Goal: Task Accomplishment & Management: Use online tool/utility

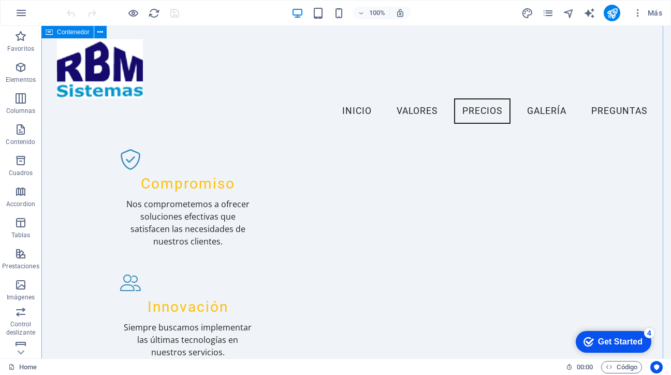
scroll to position [562, 0]
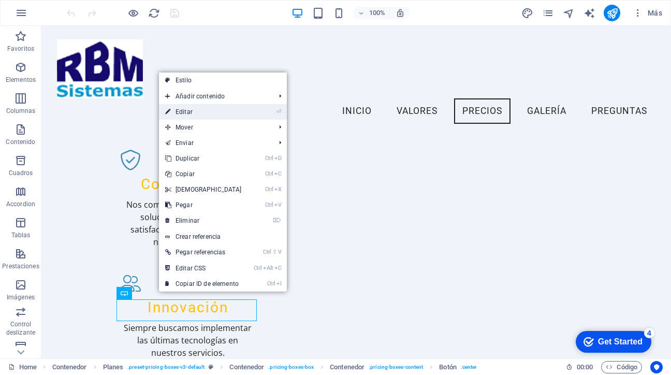
click at [200, 112] on link "⏎ Editar" at bounding box center [203, 112] width 89 height 16
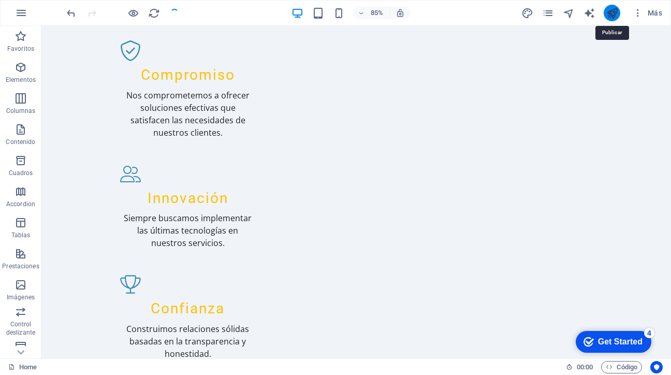
scroll to position [648, 0]
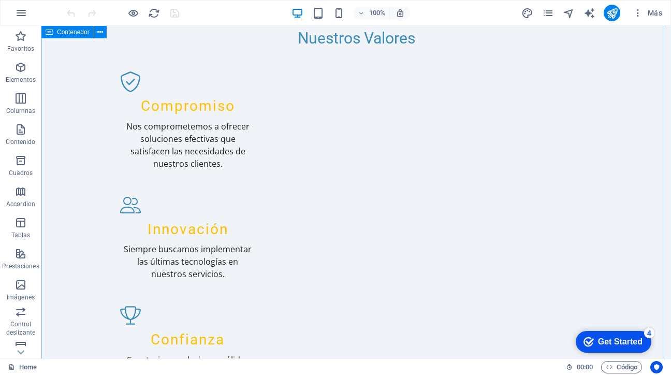
scroll to position [667, 0]
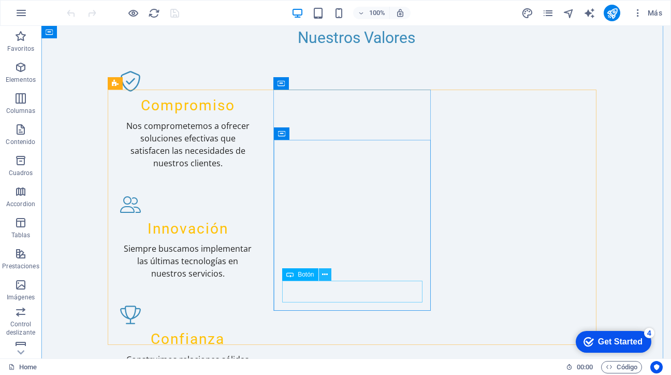
click at [325, 273] on icon at bounding box center [325, 274] width 6 height 11
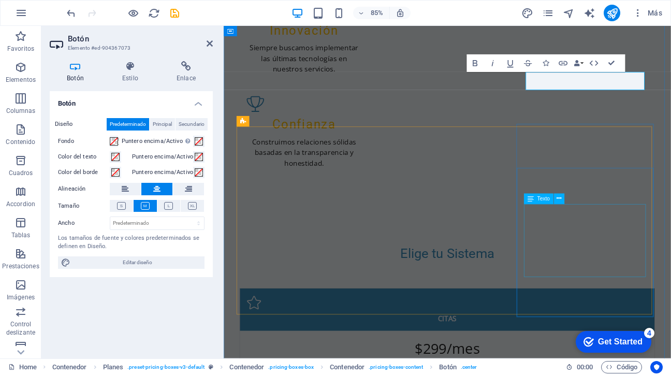
scroll to position [934, 0]
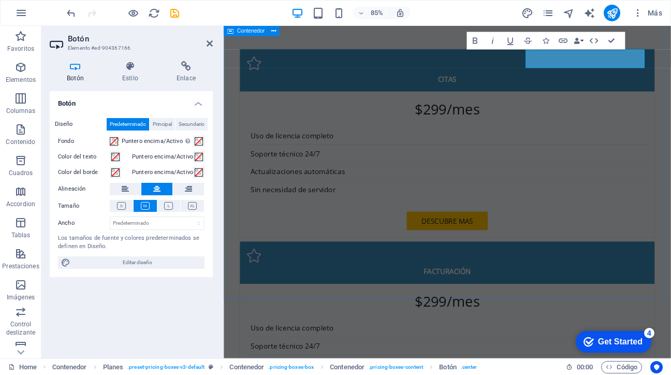
scroll to position [1198, 0]
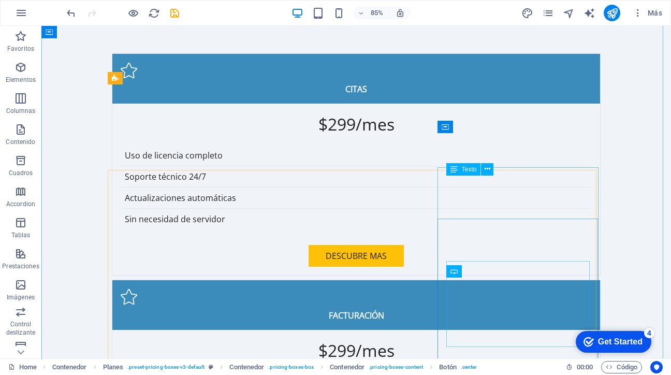
scroll to position [1148, 0]
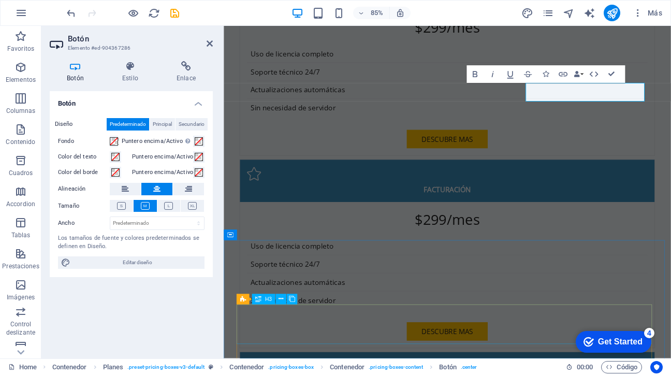
scroll to position [1380, 0]
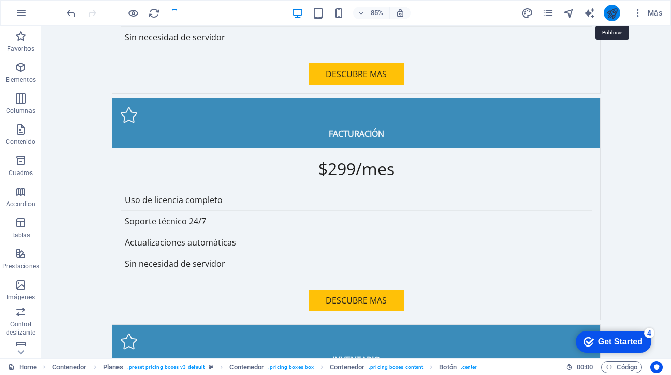
scroll to position [1331, 0]
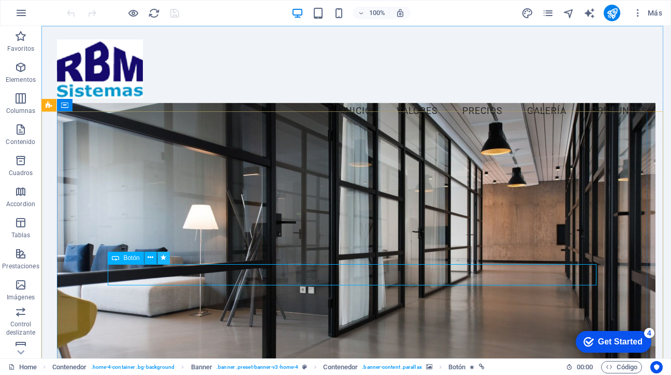
click at [164, 257] on icon at bounding box center [164, 257] width 6 height 11
select select "fade"
select select "s"
select select "onload"
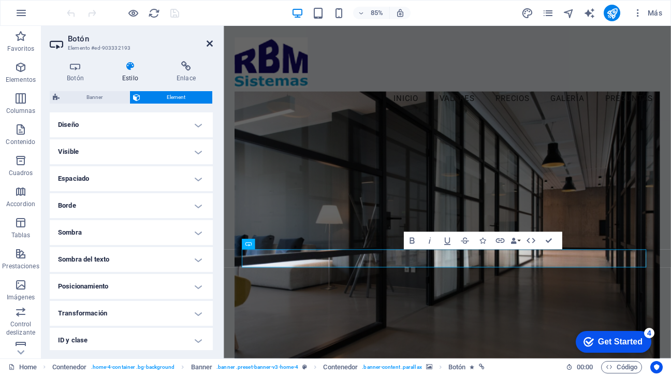
click at [210, 44] on icon at bounding box center [210, 43] width 6 height 8
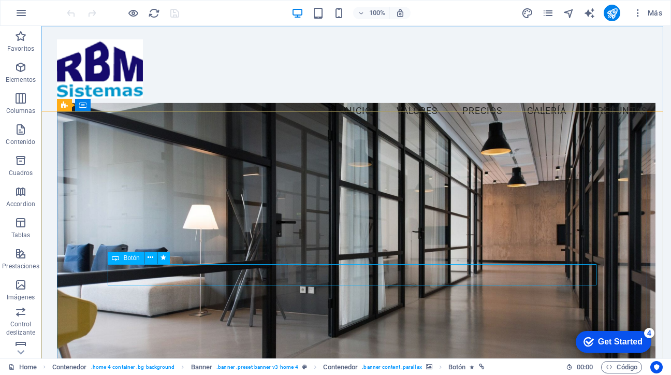
select select "fade"
select select "s"
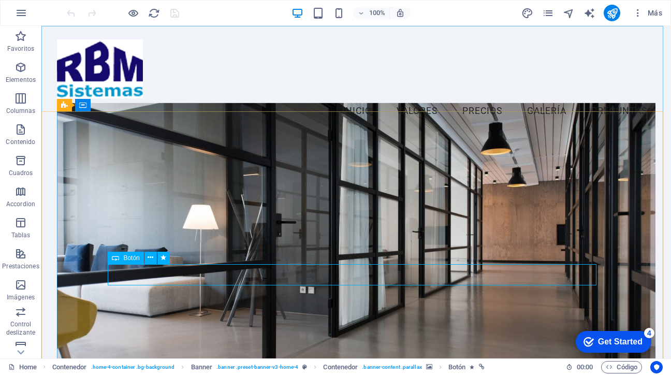
select select "s"
select select "onload"
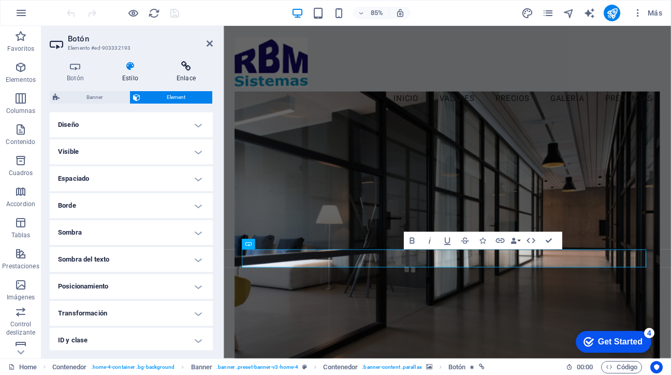
click at [186, 67] on icon at bounding box center [186, 66] width 53 height 10
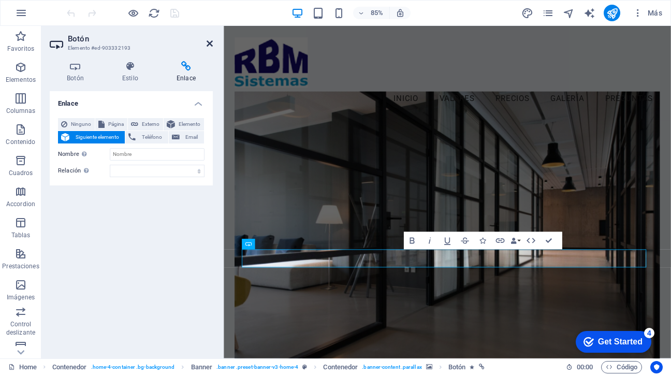
click at [209, 40] on icon at bounding box center [210, 43] width 6 height 8
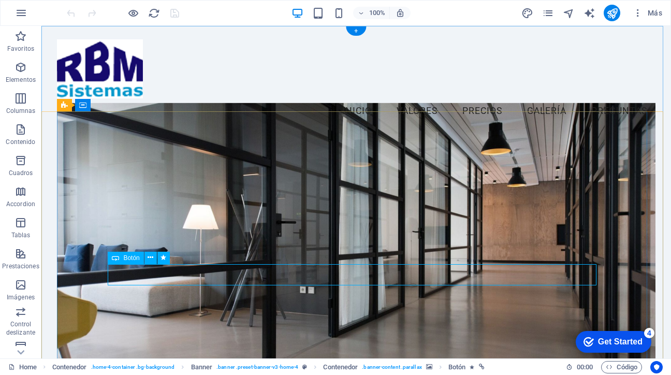
click at [151, 257] on icon at bounding box center [151, 257] width 6 height 11
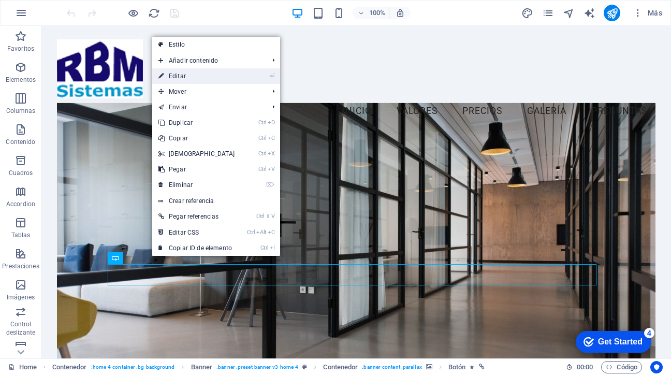
click at [182, 79] on link "⏎ Editar" at bounding box center [196, 76] width 89 height 16
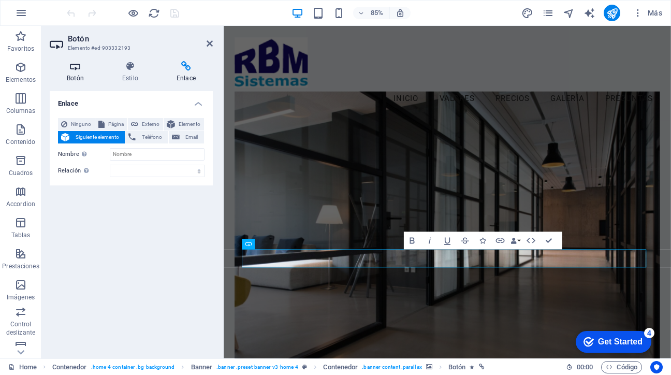
click at [77, 72] on h4 "Botón" at bounding box center [77, 72] width 55 height 22
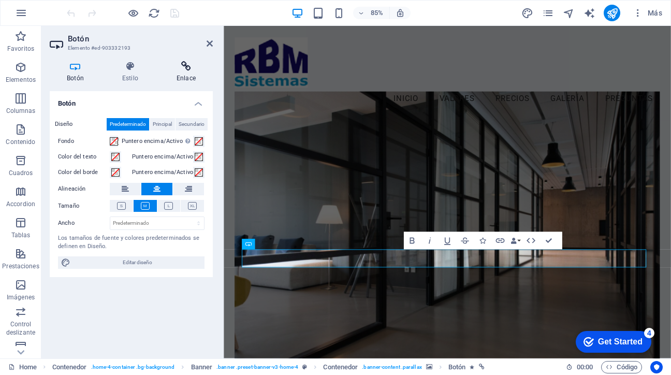
click at [190, 69] on icon at bounding box center [186, 66] width 53 height 10
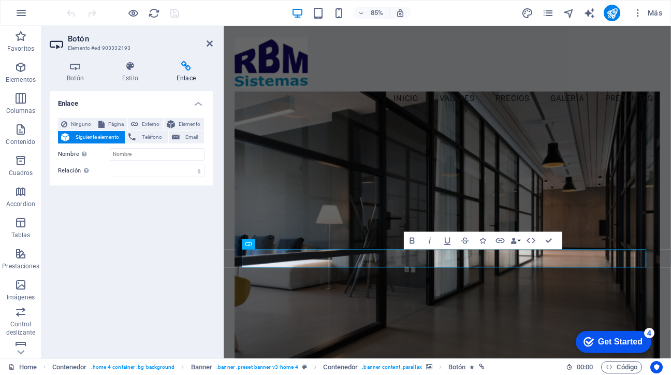
click at [190, 69] on icon at bounding box center [186, 66] width 53 height 10
click at [83, 124] on span "Ninguno" at bounding box center [80, 124] width 21 height 12
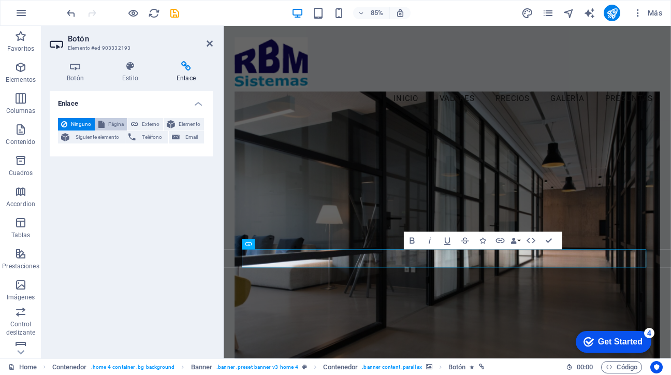
click at [113, 122] on span "Página" at bounding box center [116, 124] width 17 height 12
select select
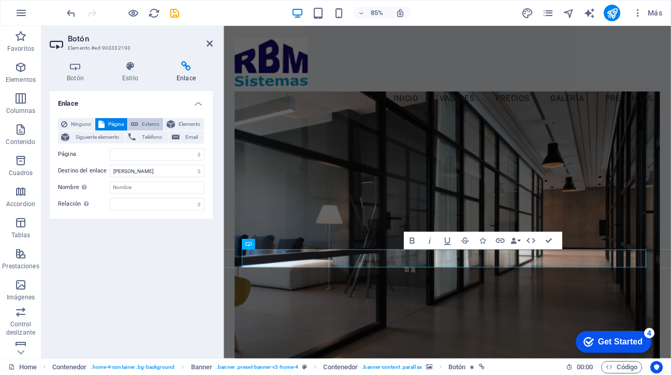
click at [149, 124] on span "Externo" at bounding box center [150, 124] width 19 height 12
select select "blank"
click at [189, 126] on span "Elemento" at bounding box center [189, 124] width 23 height 12
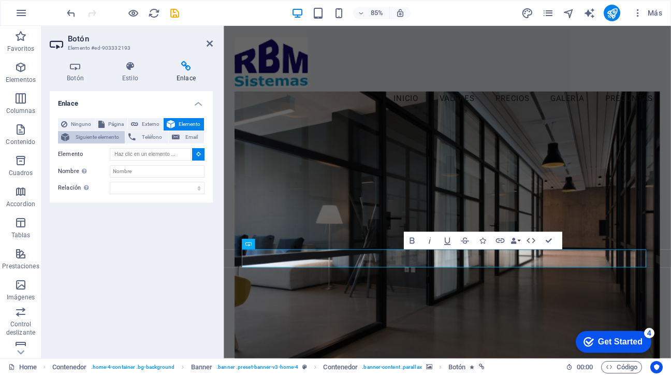
click at [93, 138] on span "Siguiente elemento" at bounding box center [97, 137] width 49 height 12
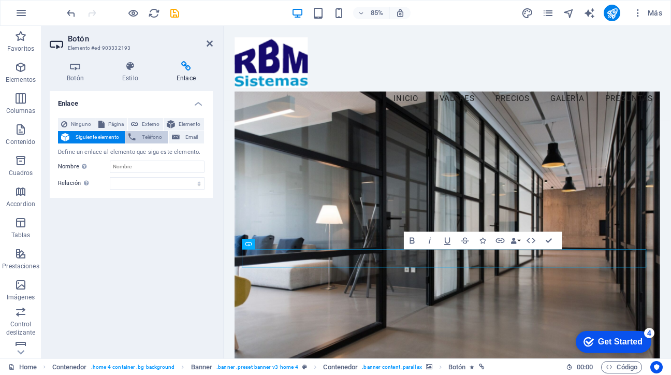
click at [145, 137] on span "Teléfono" at bounding box center [152, 137] width 26 height 12
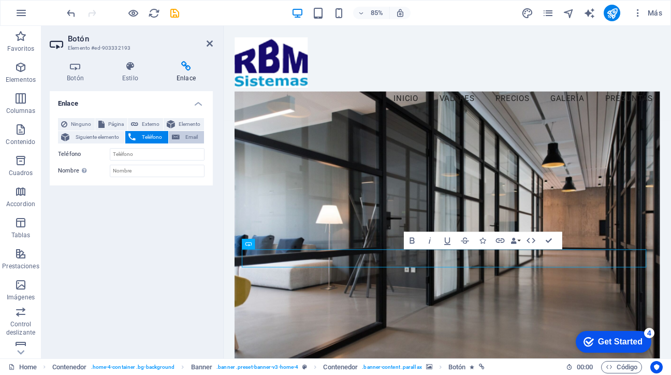
click at [186, 135] on span "Email" at bounding box center [192, 137] width 18 height 12
click at [200, 104] on h4 "Enlace" at bounding box center [131, 100] width 163 height 19
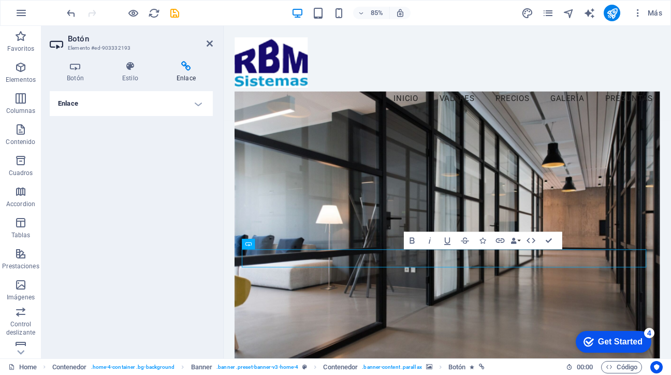
click at [200, 104] on h4 "Enlace" at bounding box center [131, 103] width 163 height 25
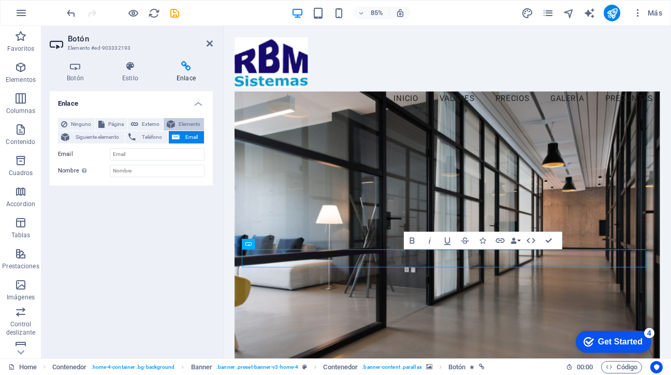
click at [189, 122] on span "Elemento" at bounding box center [189, 124] width 23 height 12
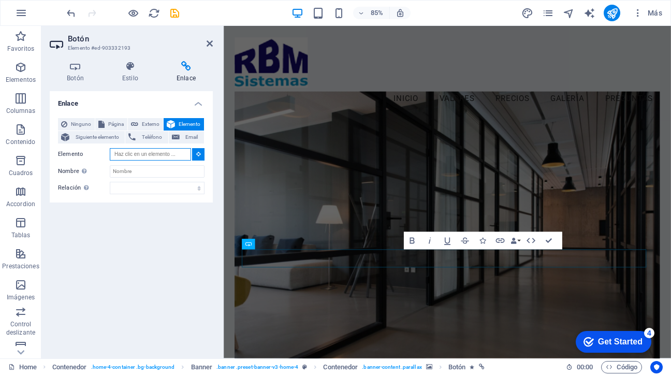
click at [168, 157] on input "Elemento" at bounding box center [150, 154] width 81 height 12
click at [199, 155] on icon at bounding box center [198, 153] width 5 height 5
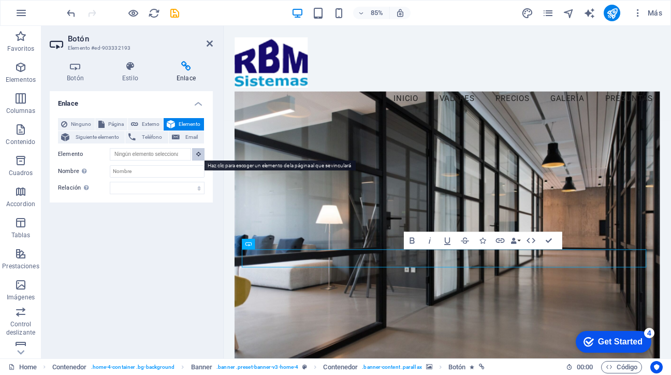
click at [199, 155] on icon at bounding box center [198, 153] width 5 height 5
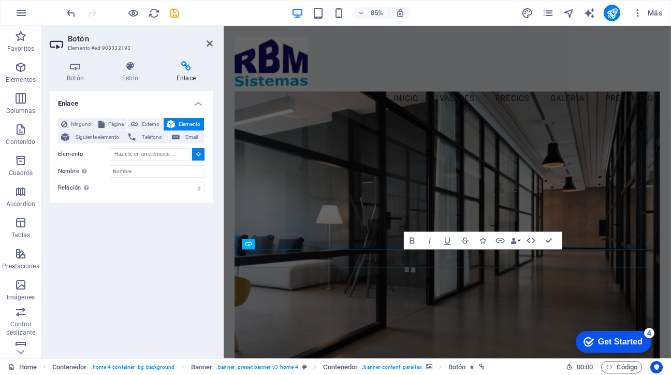
click at [199, 155] on icon at bounding box center [198, 153] width 5 height 5
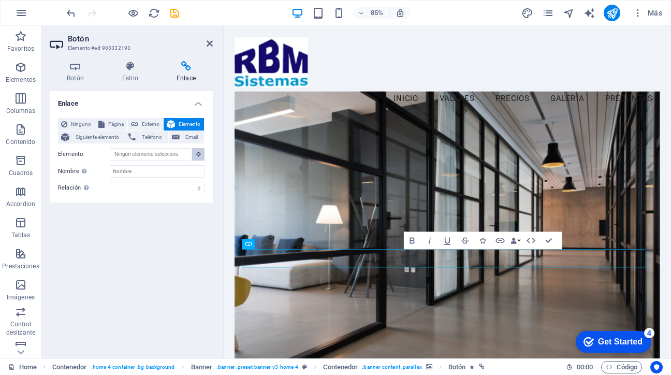
click at [199, 155] on icon at bounding box center [198, 153] width 5 height 5
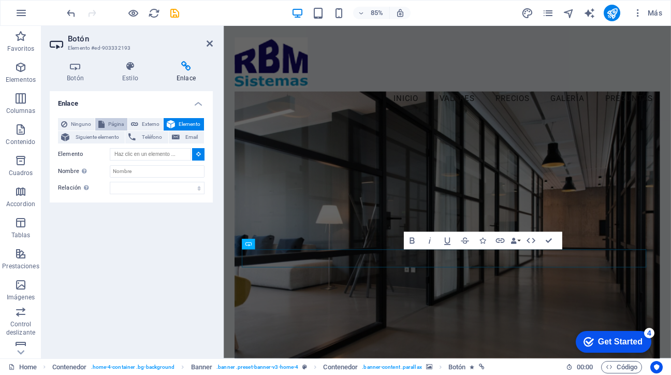
click at [110, 127] on span "Página" at bounding box center [116, 124] width 17 height 12
select select
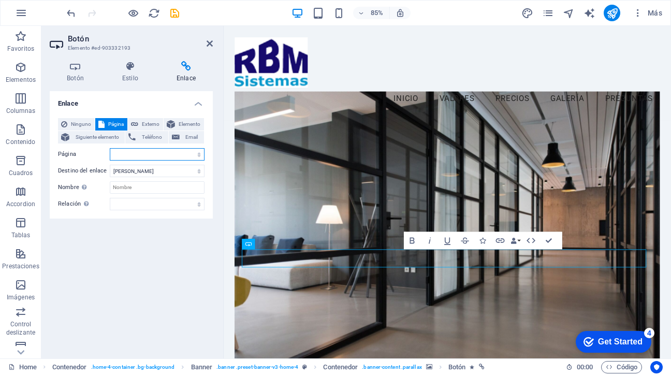
click at [200, 154] on select "Home Subpage Legal Notice Privacy" at bounding box center [157, 154] width 95 height 12
click at [177, 300] on div "Enlace Ninguno Página Externo Elemento Siguiente elemento Teléfono Email Página…" at bounding box center [131, 220] width 163 height 259
click at [199, 207] on select "alternativo autor marcador externo ayuda licencia siguiente nofollow noreferrer…" at bounding box center [157, 204] width 95 height 12
click at [165, 261] on div "Enlace Ninguno Página Externo Elemento Siguiente elemento Teléfono Email Página…" at bounding box center [131, 220] width 163 height 259
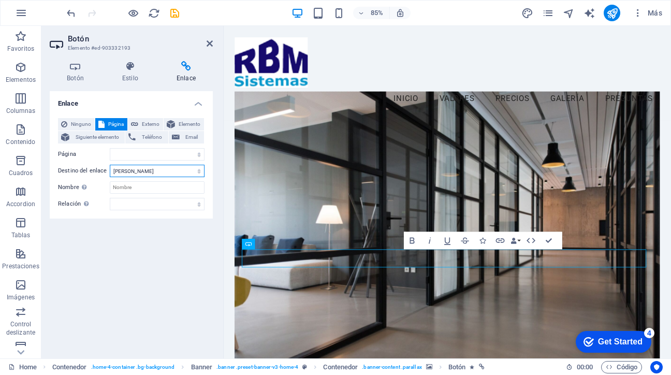
click at [189, 175] on select "Nueva pestaña Misma pestaña Superposición" at bounding box center [157, 171] width 95 height 12
click at [148, 266] on div "Enlace Ninguno Página Externo Elemento Siguiente elemento Teléfono Email Página…" at bounding box center [131, 220] width 163 height 259
click at [186, 189] on input "Nombre Una descripción adicional del enlace no debería ser igual al texto del e…" at bounding box center [157, 187] width 95 height 12
click at [199, 206] on select "alternativo autor marcador externo ayuda licencia siguiente nofollow noreferrer…" at bounding box center [157, 204] width 95 height 12
click at [133, 257] on div "Enlace Ninguno Página Externo Elemento Siguiente elemento Teléfono Email Página…" at bounding box center [131, 220] width 163 height 259
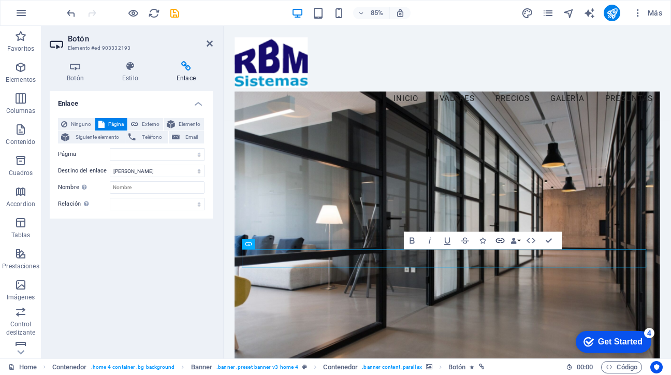
click at [499, 244] on icon "button" at bounding box center [500, 240] width 10 height 10
click at [78, 73] on h4 "Botón" at bounding box center [77, 72] width 55 height 22
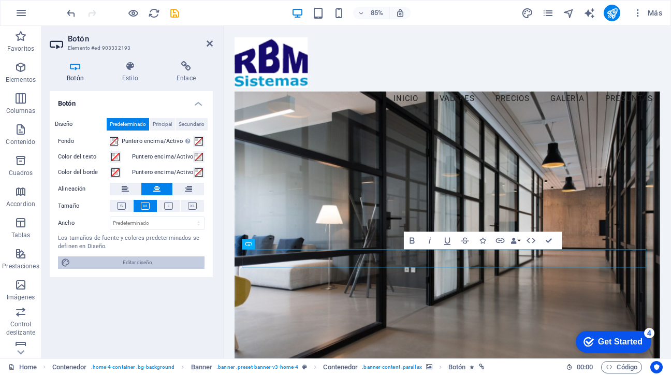
click at [130, 264] on span "Editar diseño" at bounding box center [138, 262] width 128 height 12
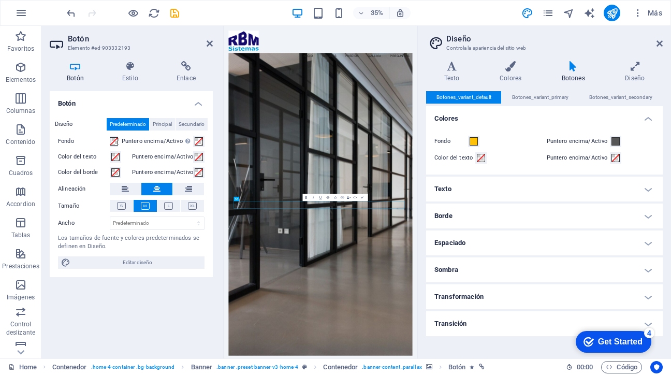
click at [572, 79] on h4 "Botones" at bounding box center [576, 72] width 64 height 22
click at [526, 187] on h4 "Texto" at bounding box center [544, 189] width 237 height 25
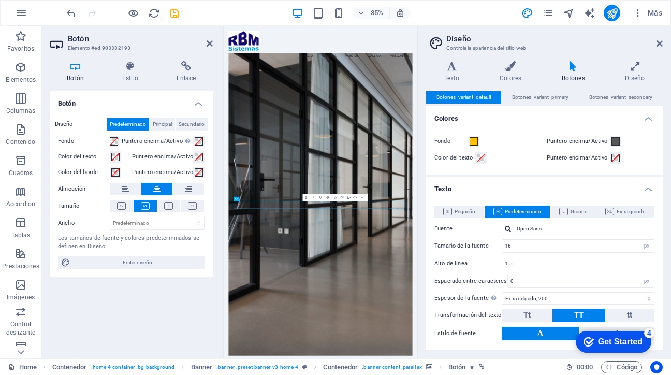
click at [648, 191] on h4 "Texto" at bounding box center [544, 186] width 237 height 19
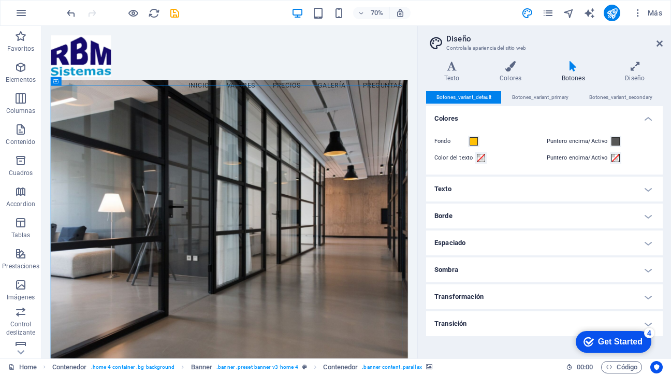
click at [380, 161] on figure at bounding box center [310, 319] width 510 height 432
select select "preset-banner-v3-home-4"
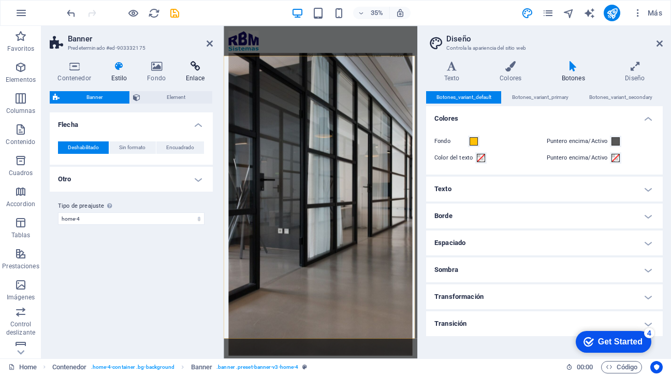
click at [196, 76] on h4 "Enlace" at bounding box center [195, 72] width 35 height 22
